Goal: Check status: Verify the current state of an ongoing process or item

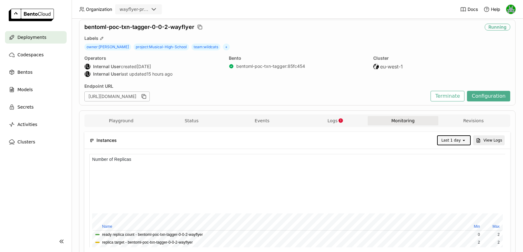
click at [47, 39] on div "Deployments" at bounding box center [36, 37] width 62 height 12
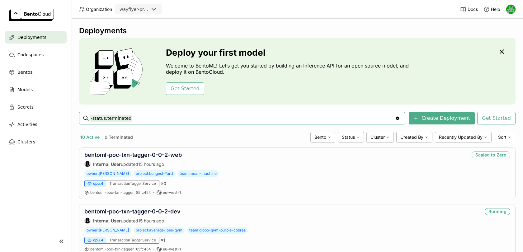
click at [135, 12] on div "wayflyer-prod" at bounding box center [134, 9] width 29 height 6
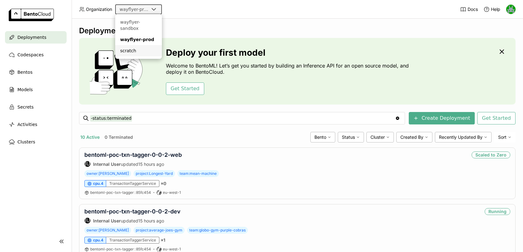
click at [132, 48] on div "scratch" at bounding box center [138, 51] width 37 height 6
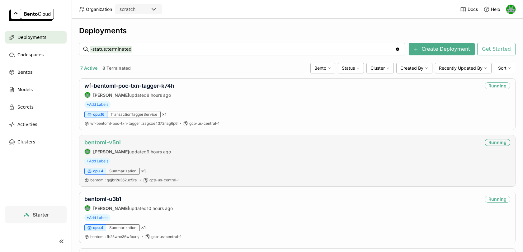
click at [110, 141] on link "bentoml-v5ni" at bounding box center [102, 142] width 36 height 7
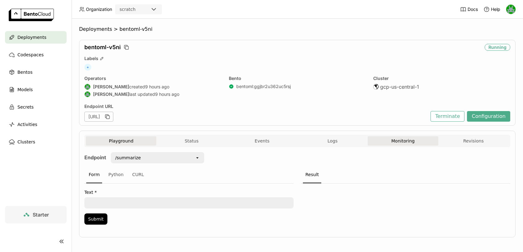
click at [406, 137] on button "Monitoring" at bounding box center [403, 140] width 70 height 9
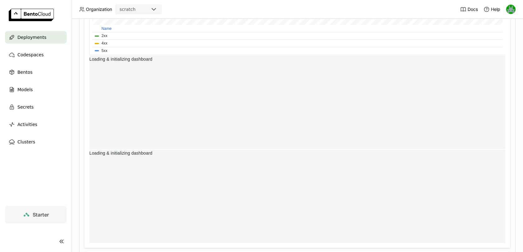
scroll to position [0, 0]
